Goal: Navigation & Orientation: Find specific page/section

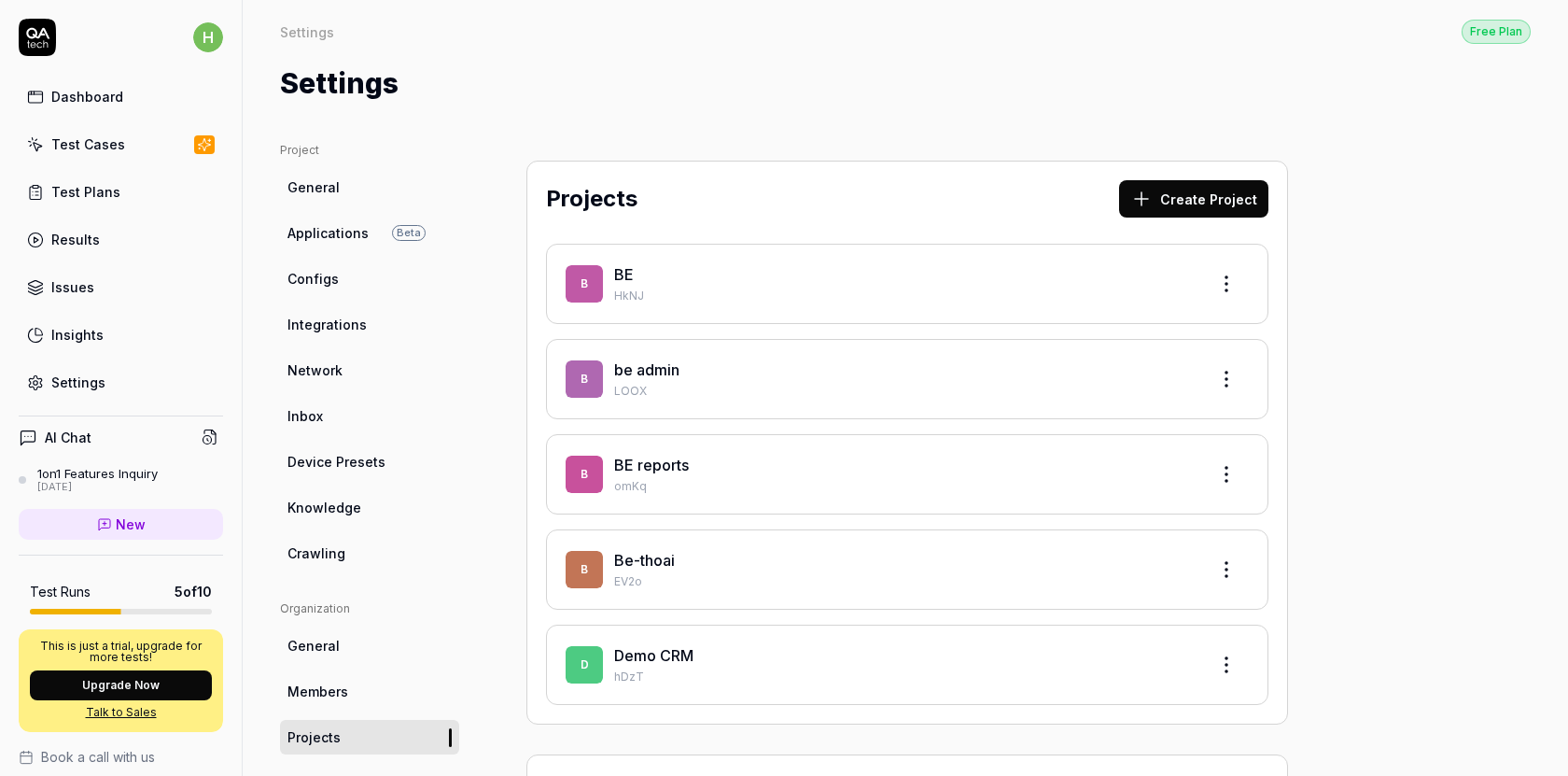
click at [326, 289] on link "Configs" at bounding box center [370, 278] width 179 height 35
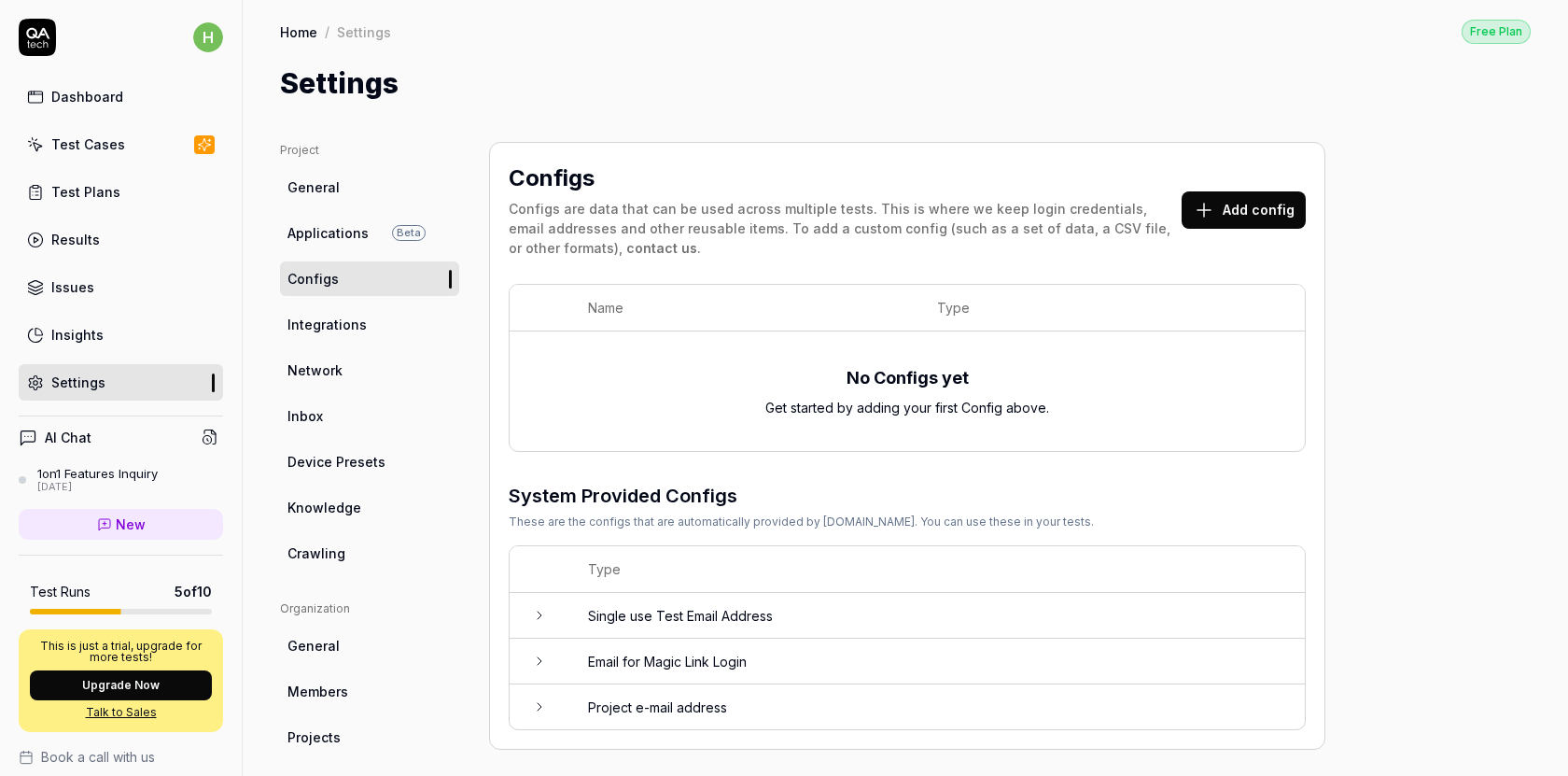
click at [323, 368] on span "Network" at bounding box center [314, 370] width 55 height 20
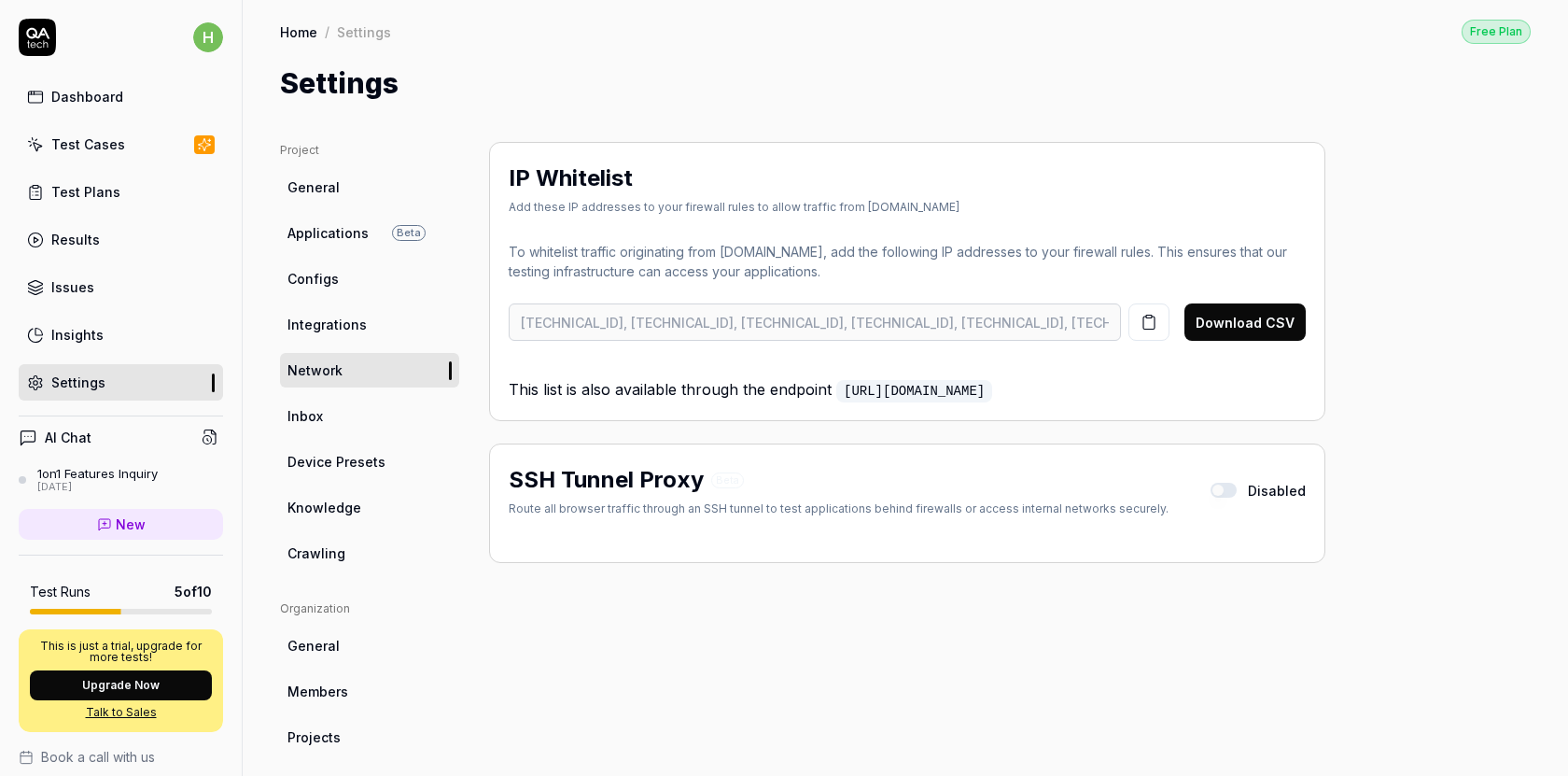
click at [326, 420] on link "Inbox" at bounding box center [370, 416] width 179 height 35
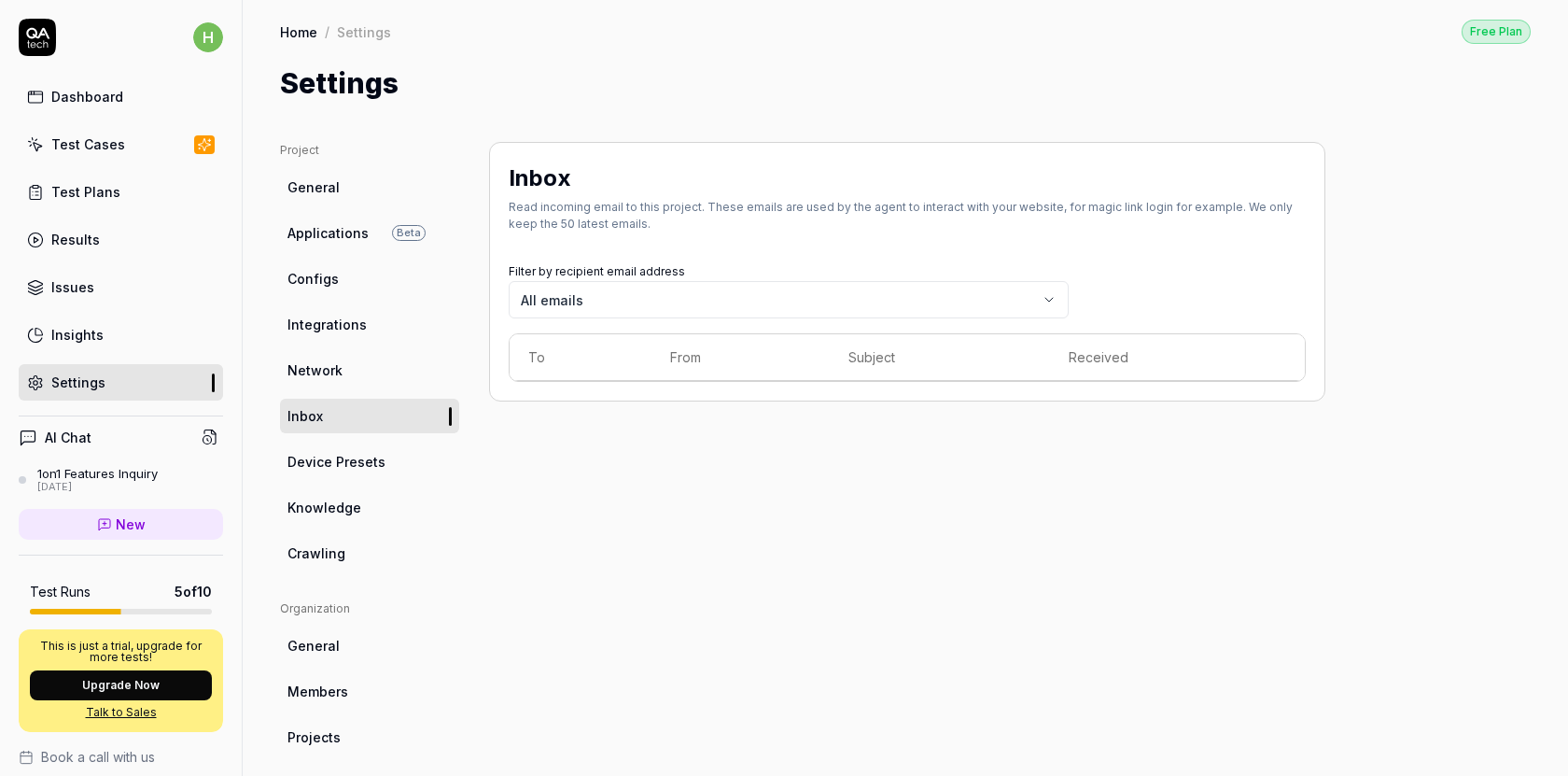
click at [329, 460] on span "Device Presets" at bounding box center [336, 462] width 98 height 20
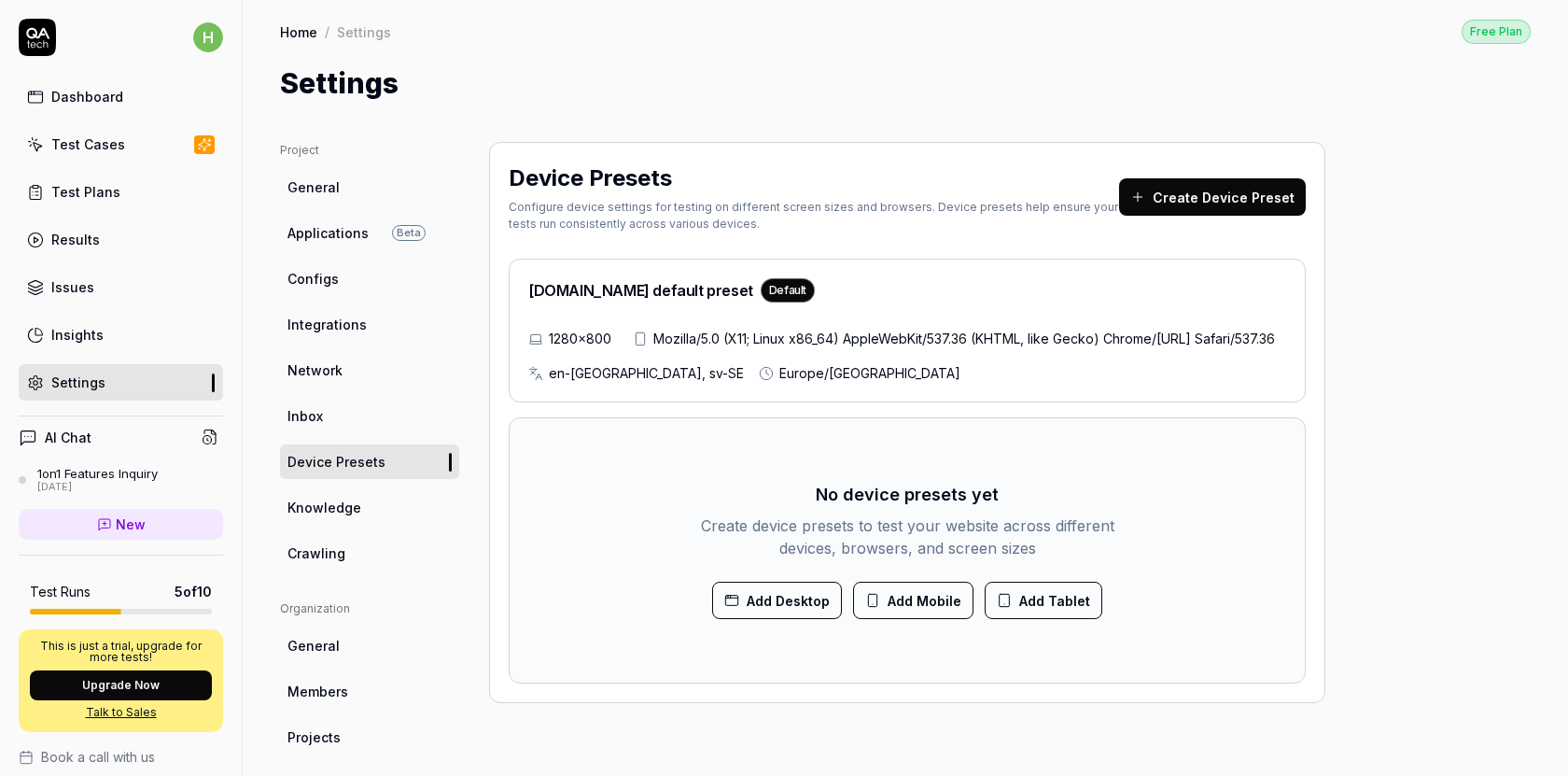
click at [321, 511] on span "Knowledge" at bounding box center [324, 508] width 74 height 20
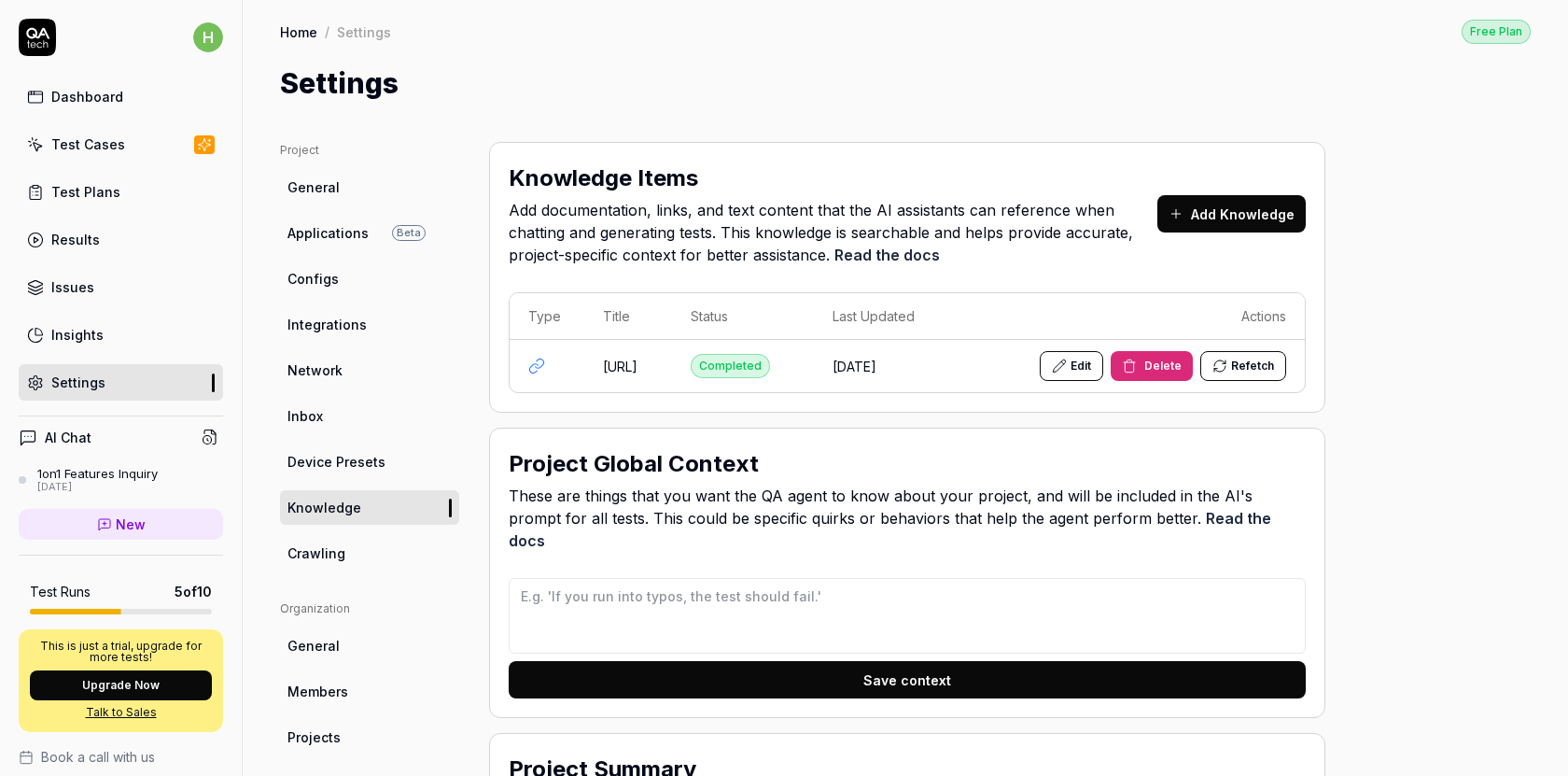
click at [110, 194] on div "Test Plans" at bounding box center [85, 193] width 69 height 20
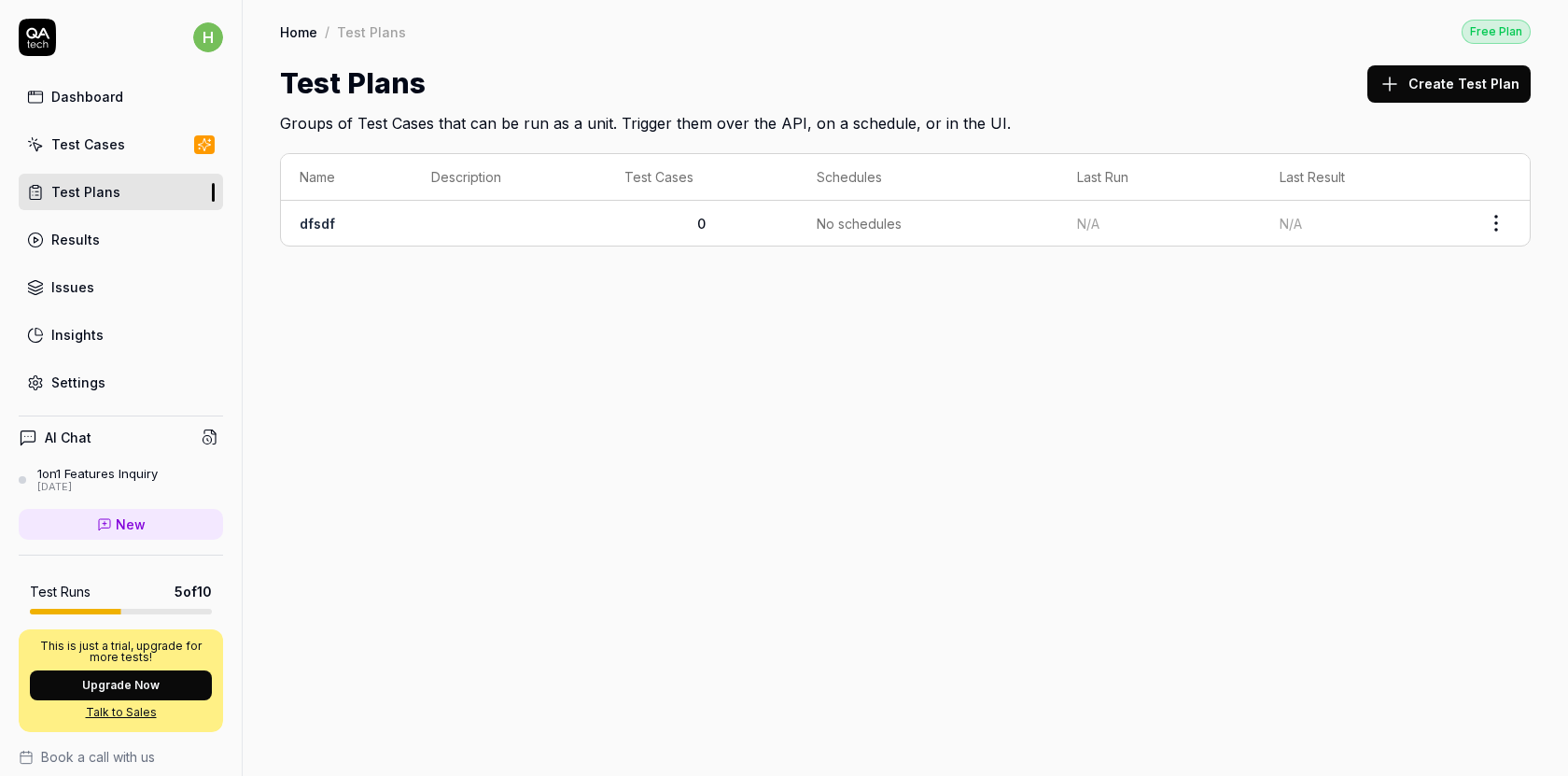
click at [298, 227] on td "dfsdf" at bounding box center [347, 222] width 132 height 45
click at [314, 222] on link "dfsdf" at bounding box center [317, 223] width 36 height 16
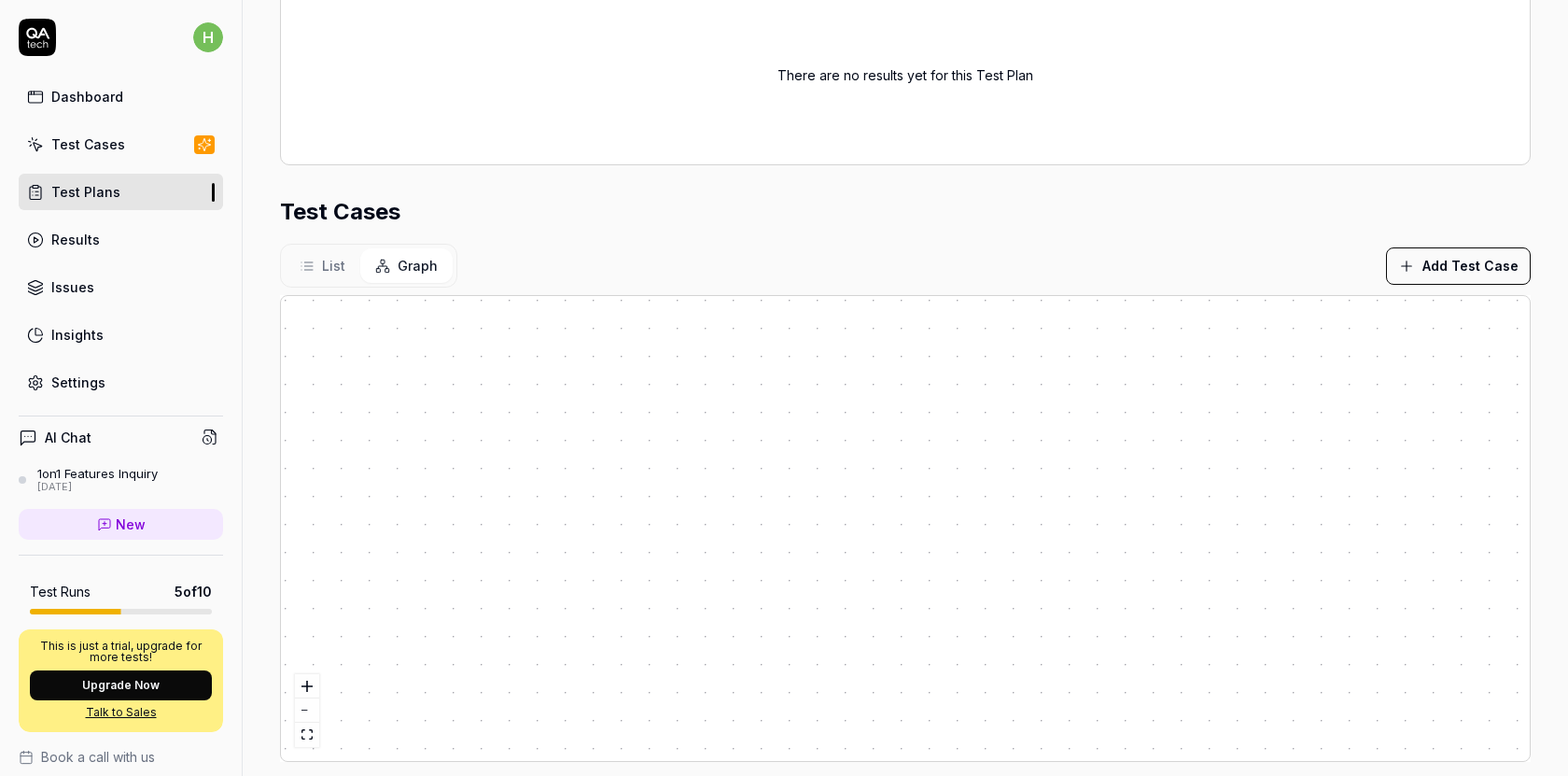
scroll to position [406, 0]
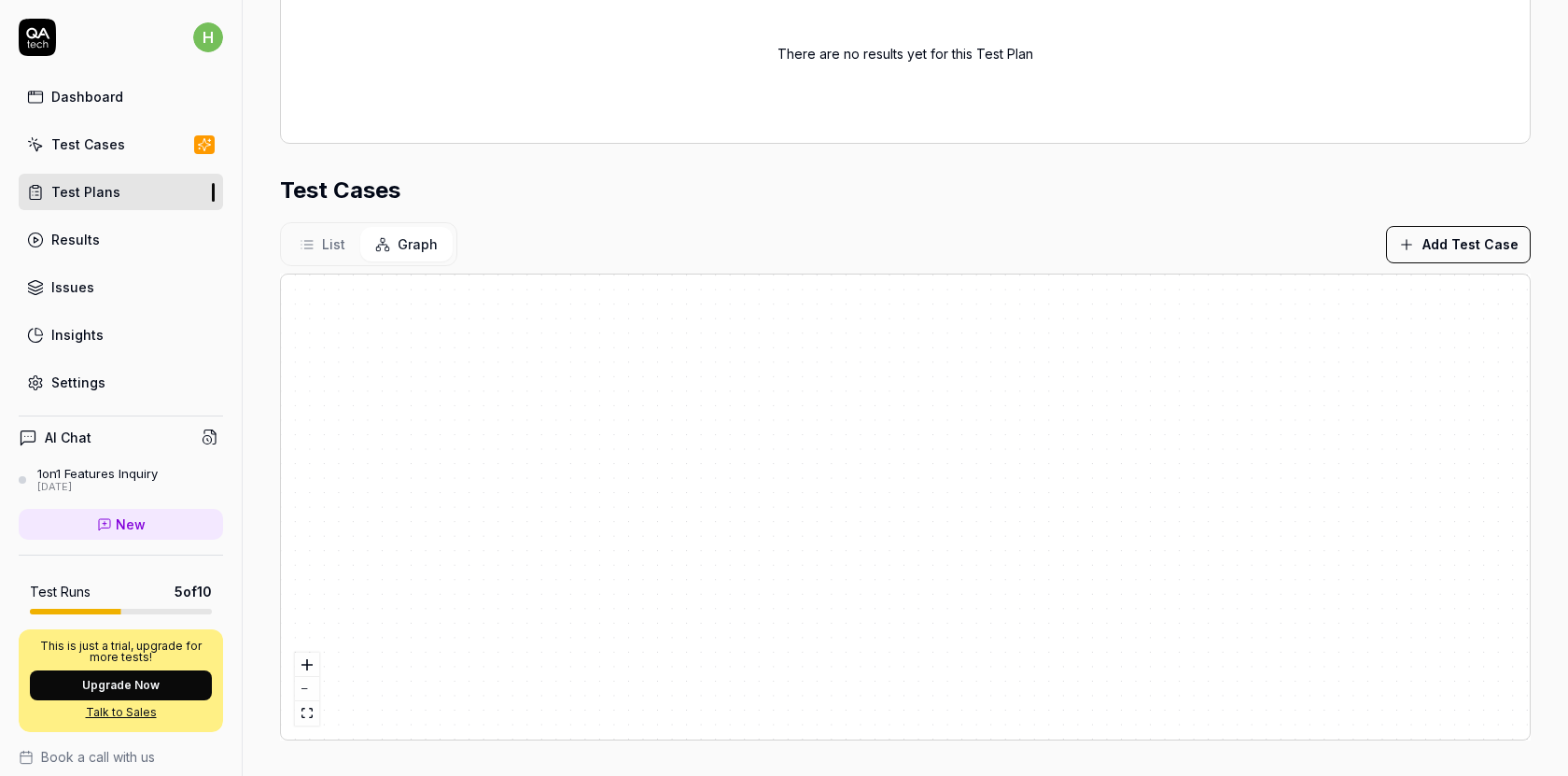
click at [326, 251] on span "List" at bounding box center [333, 244] width 23 height 20
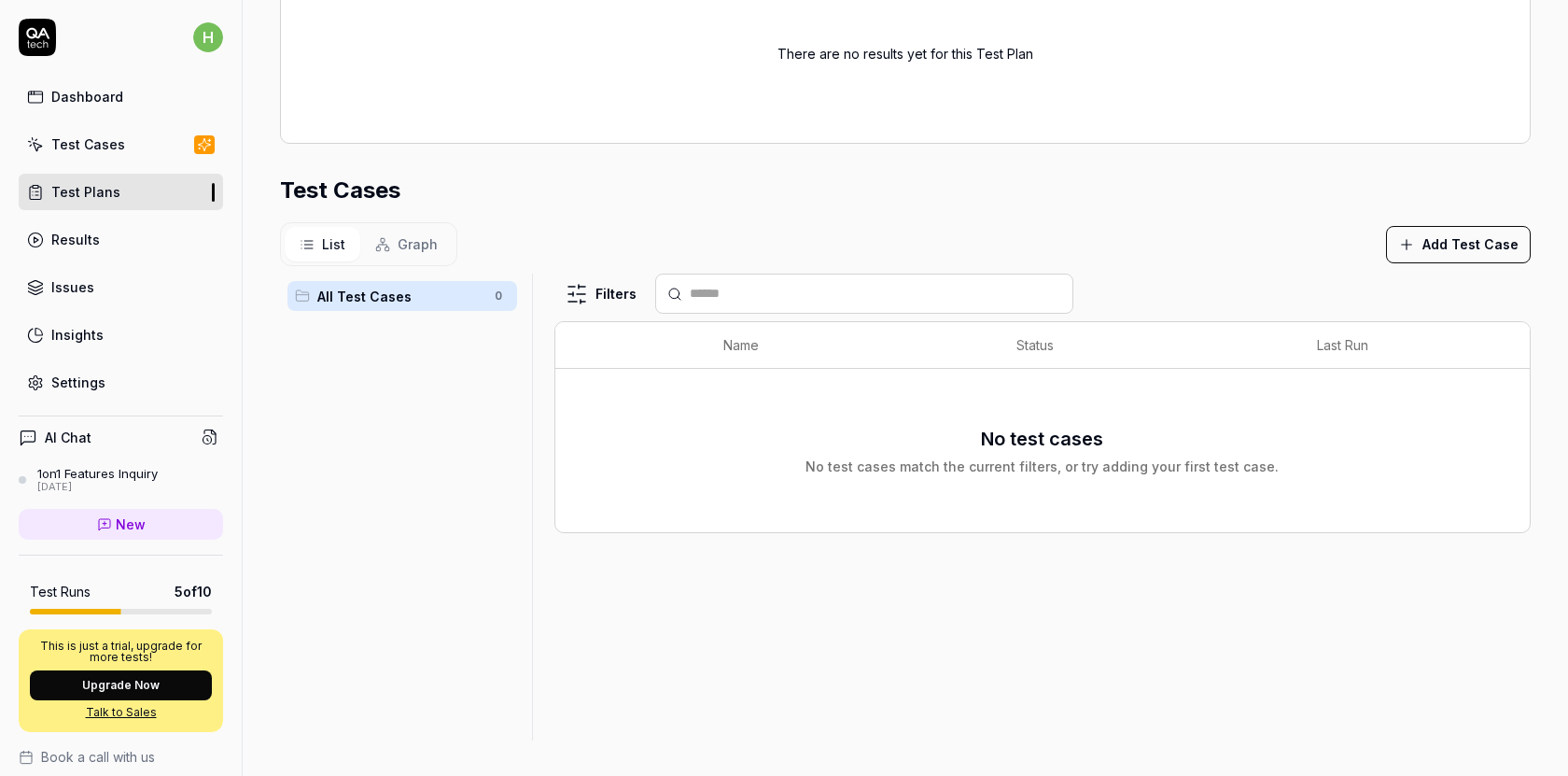
click at [1476, 240] on button "Add Test Case" at bounding box center [1457, 244] width 145 height 37
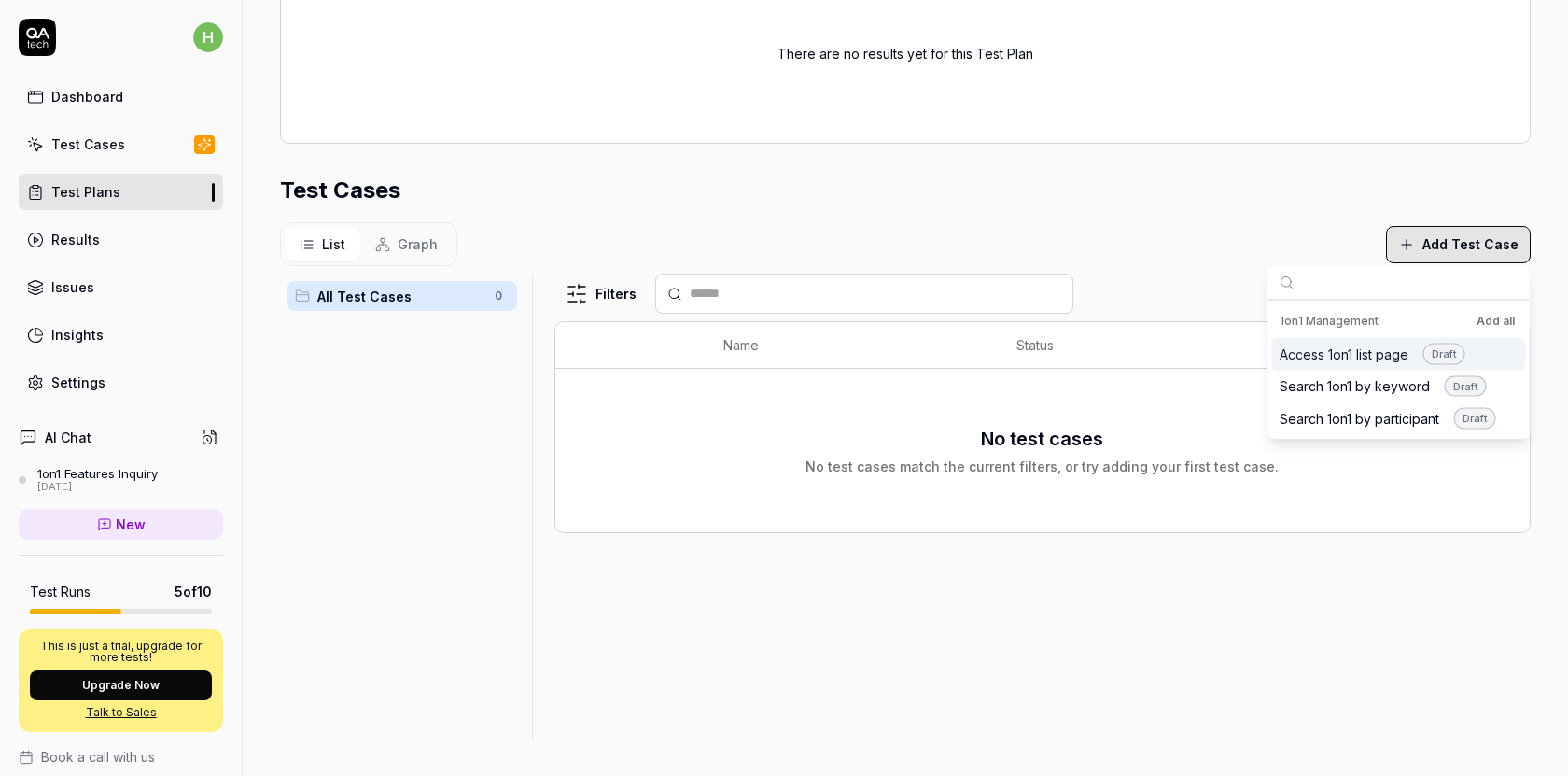
click at [1385, 352] on div "Access 1on1 list page Draft" at bounding box center [1372, 354] width 185 height 22
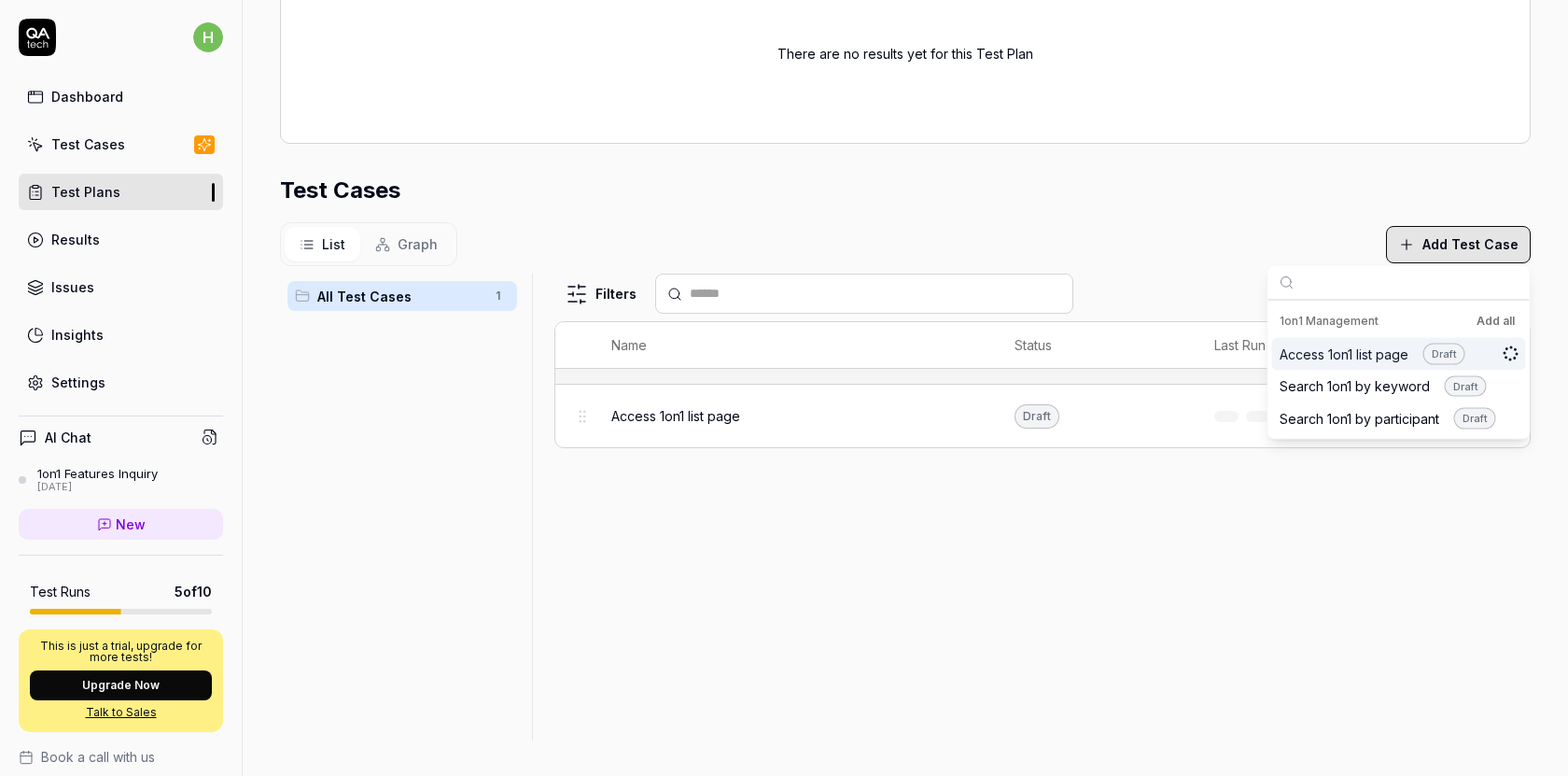
scroll to position [509, 0]
click at [1024, 521] on div "Filters Name Status Last Run Access 1on1 list page Draft Review" at bounding box center [1042, 507] width 976 height 467
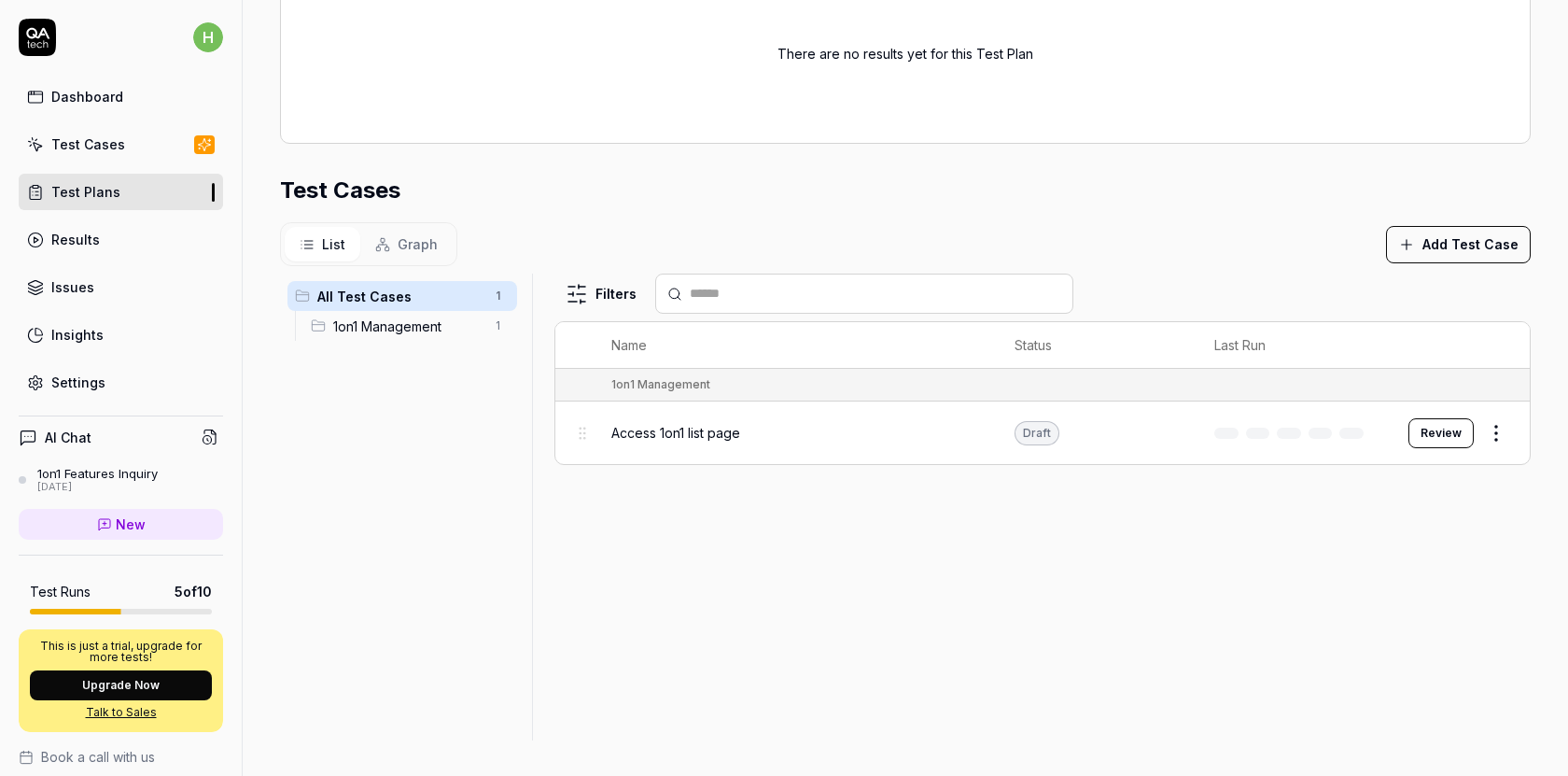
click at [131, 254] on link "Results" at bounding box center [121, 239] width 204 height 37
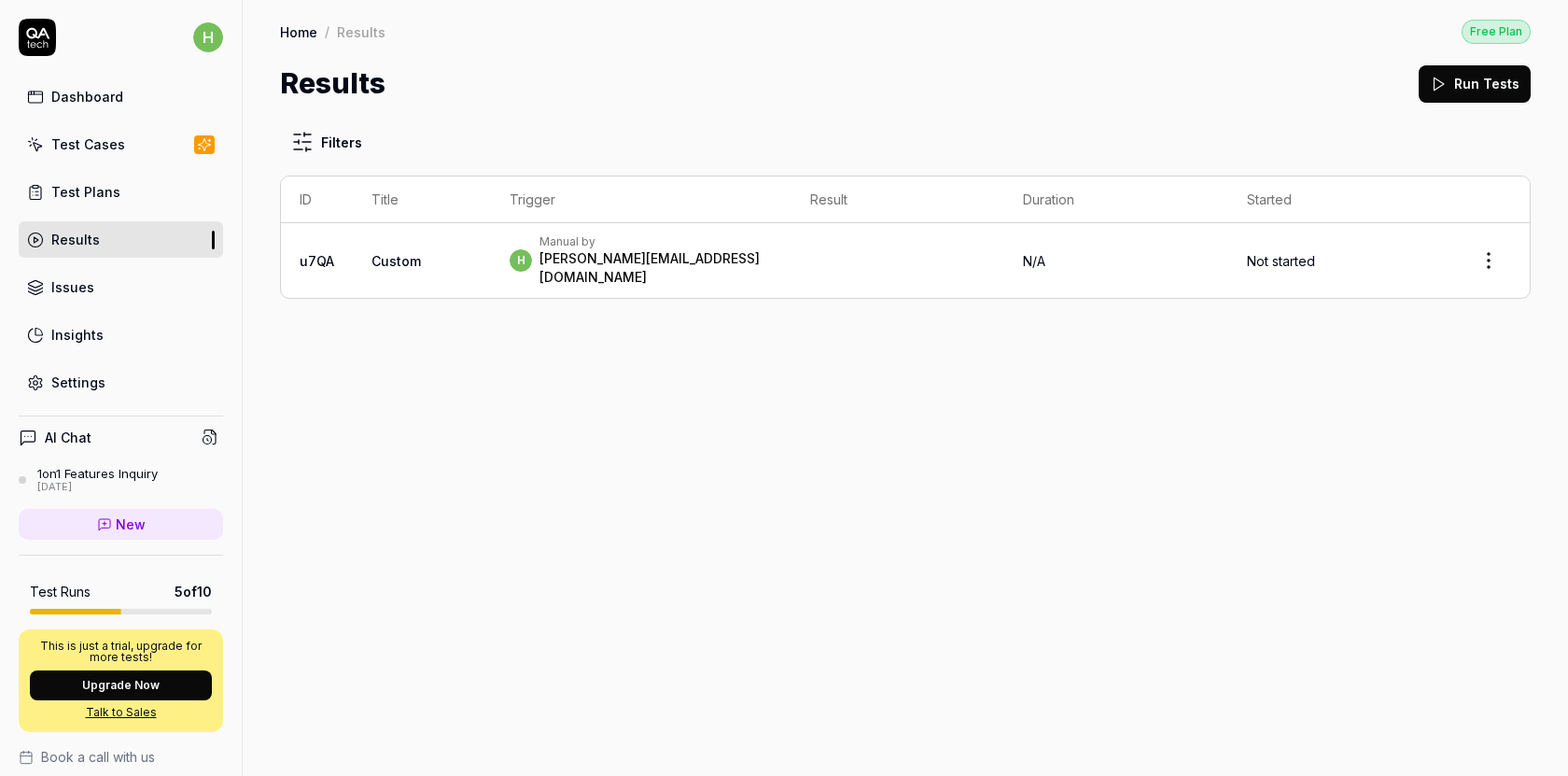
click at [105, 192] on div "Test Plans" at bounding box center [85, 193] width 69 height 20
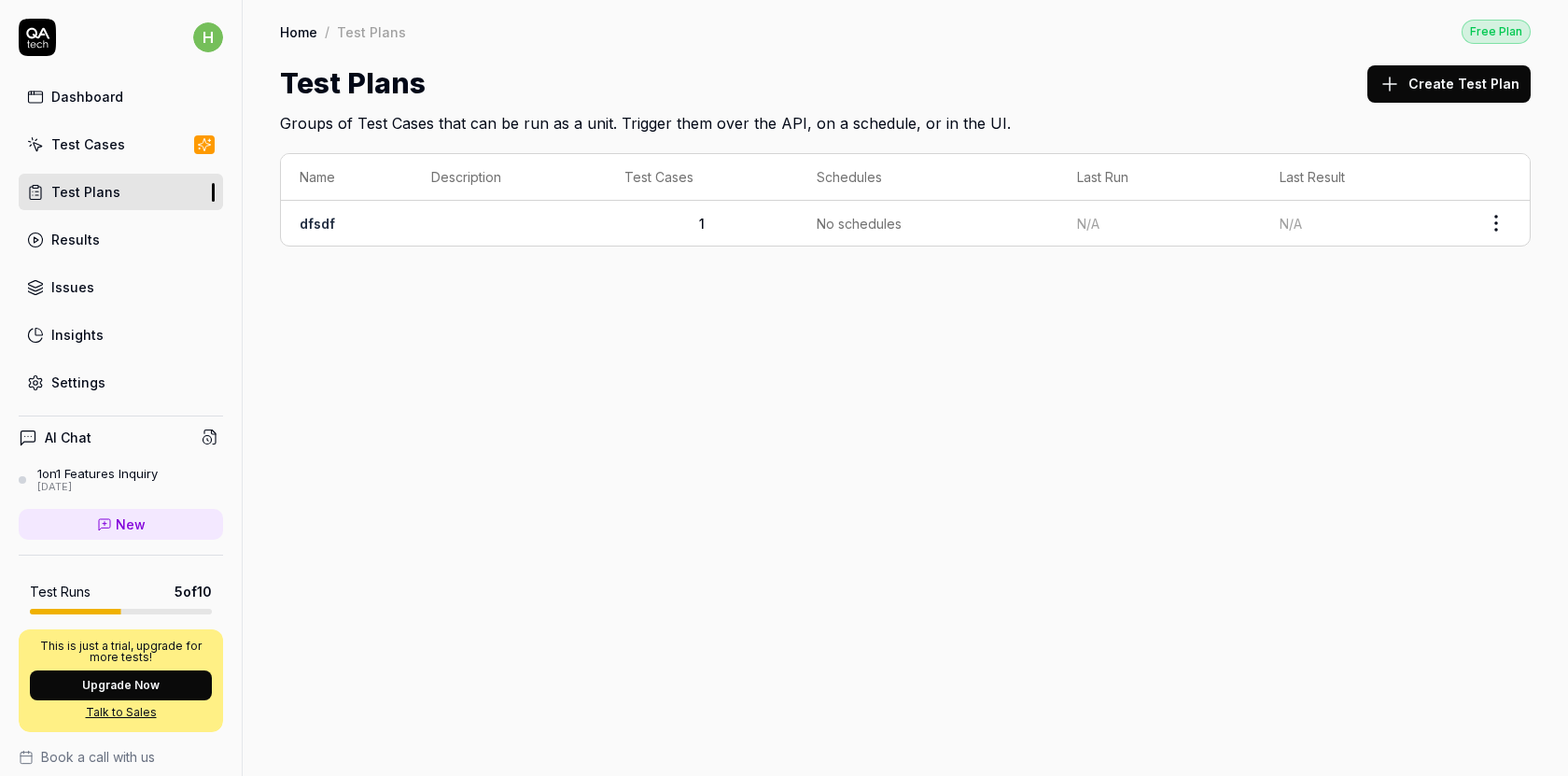
click at [114, 87] on div "Dashboard" at bounding box center [87, 97] width 72 height 20
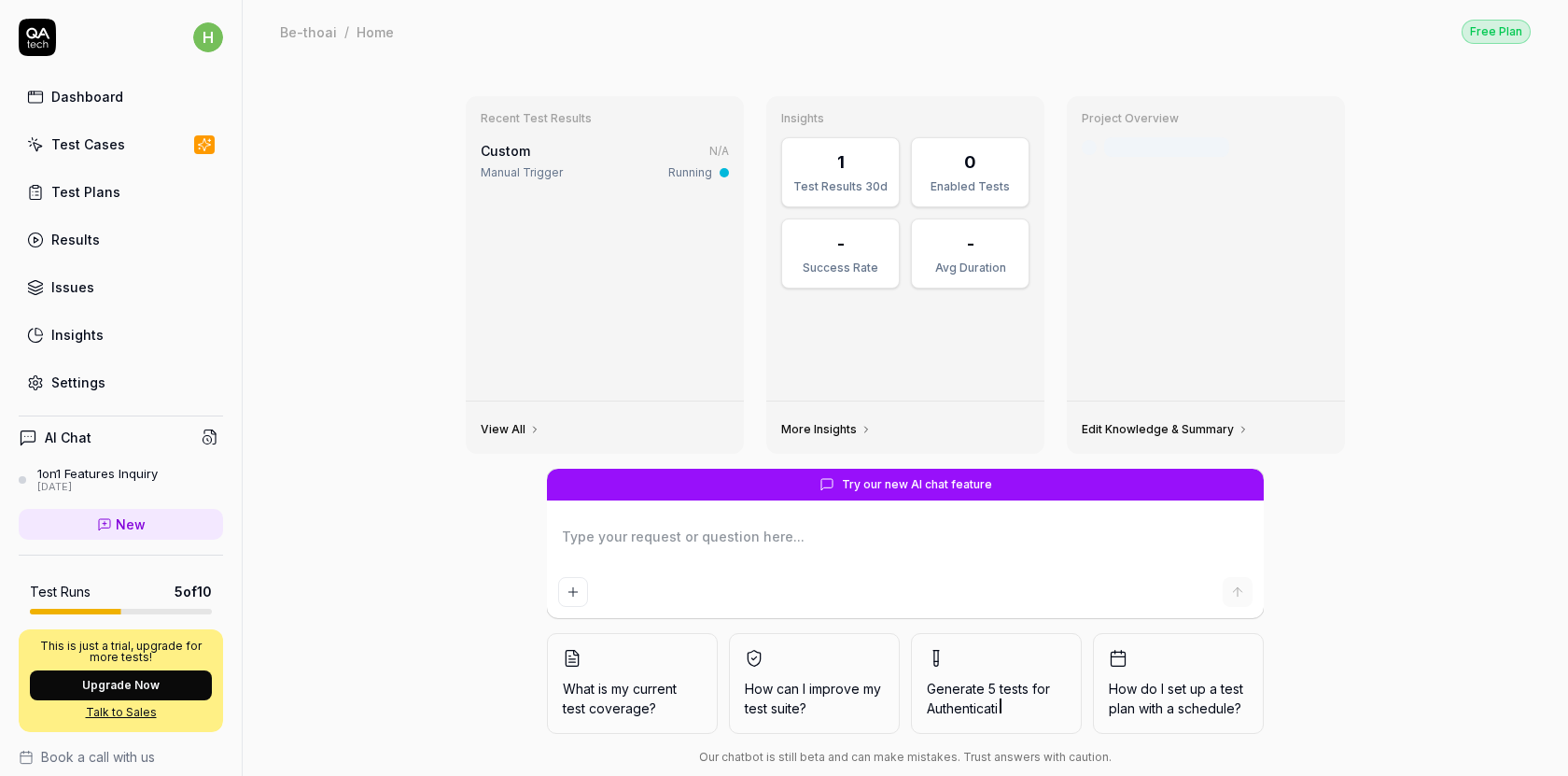
type textarea "*"
